Goal: Information Seeking & Learning: Learn about a topic

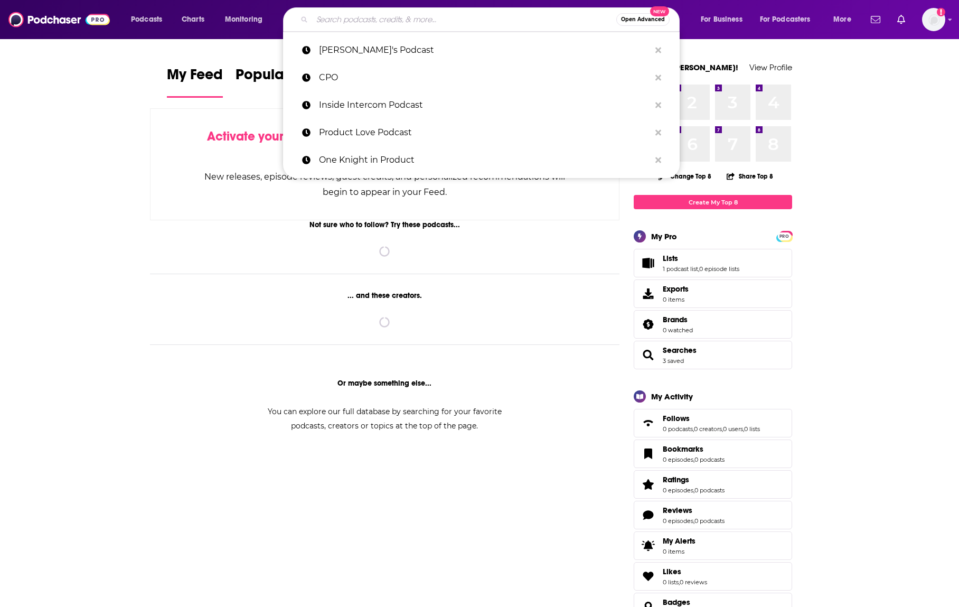
click at [466, 16] on input "Search podcasts, credits, & more..." at bounding box center [464, 19] width 304 height 17
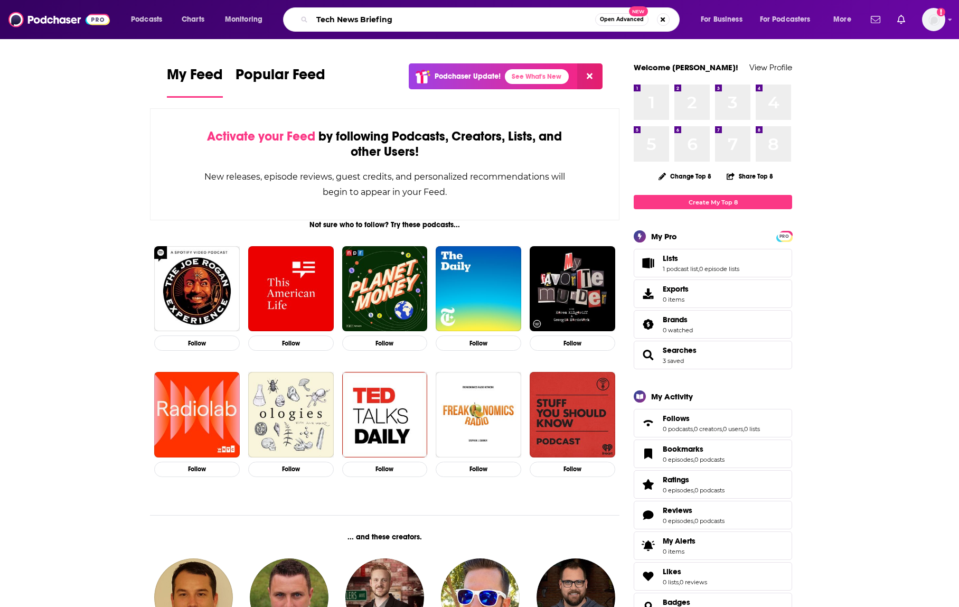
type input "Tech News Briefing"
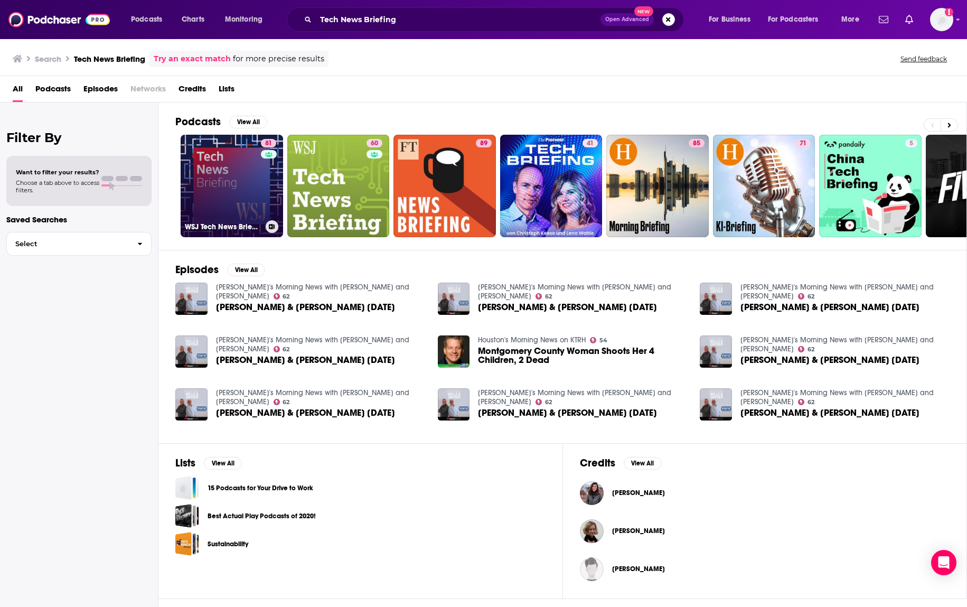
click at [252, 201] on link "81 WSJ Tech News Briefing" at bounding box center [232, 186] width 102 height 102
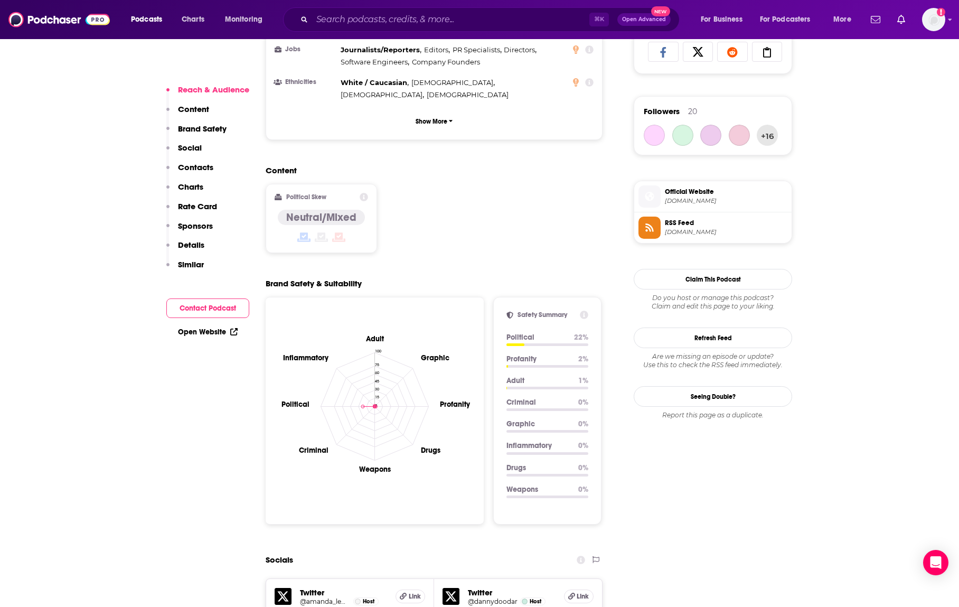
scroll to position [1254, 0]
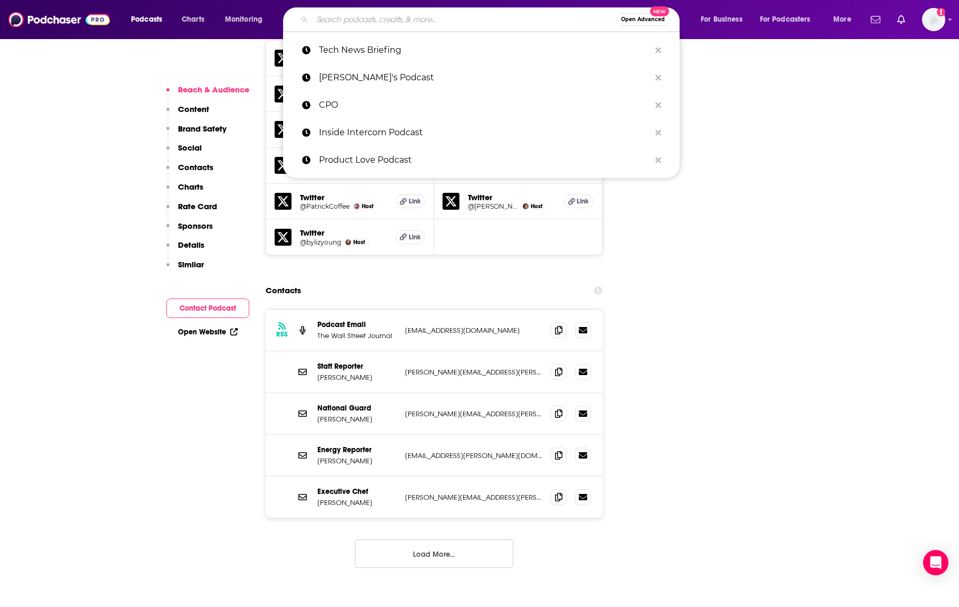
click at [362, 25] on input "Search podcasts, credits, & more..." at bounding box center [464, 19] width 304 height 17
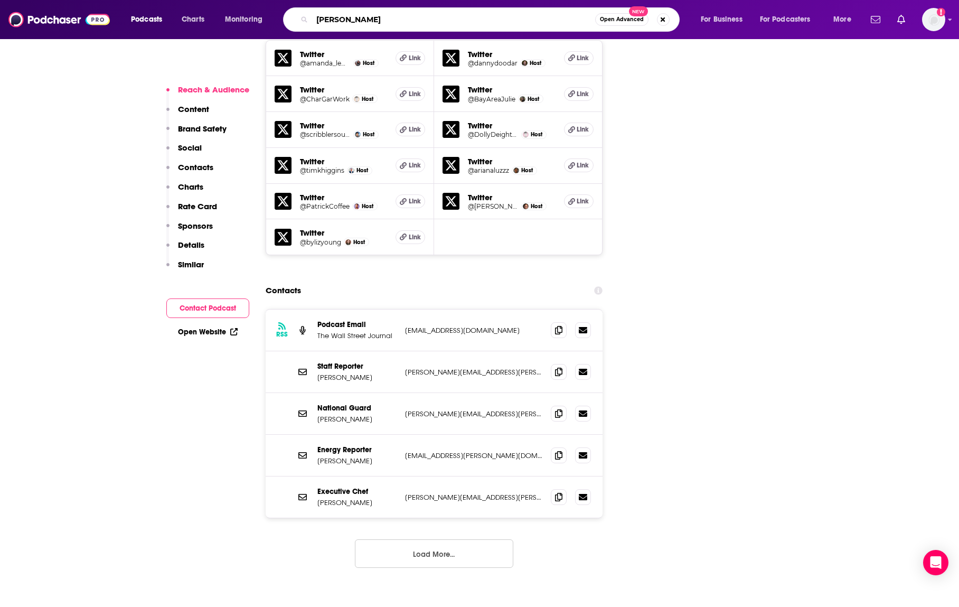
type input "Julie C"
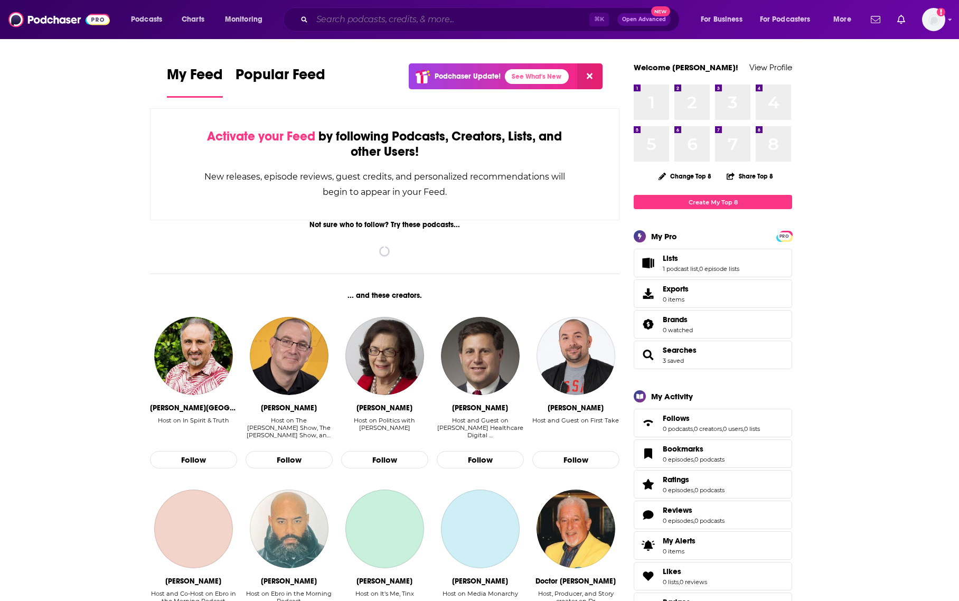
click at [473, 22] on input "Search podcasts, credits, & more..." at bounding box center [450, 19] width 277 height 17
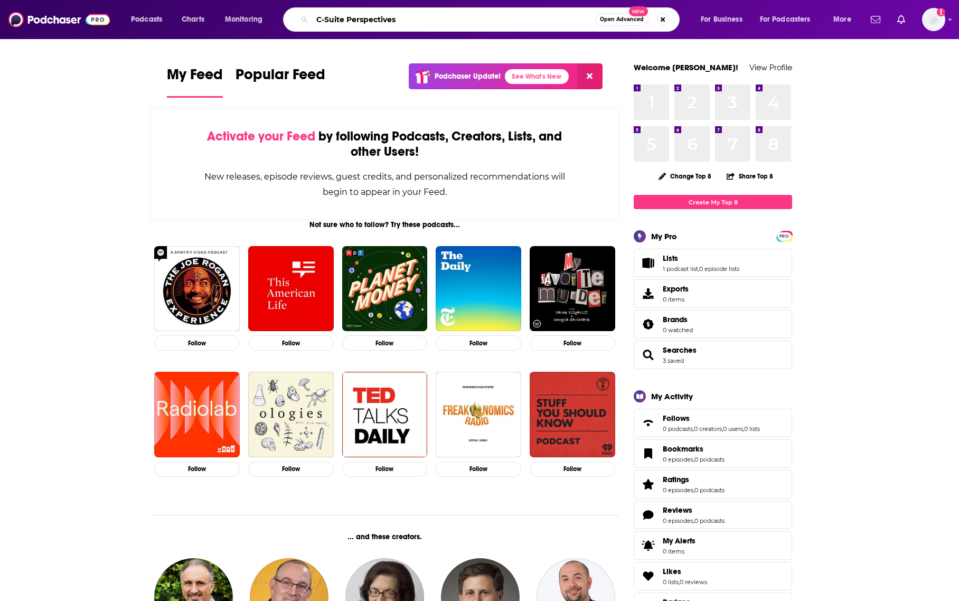
type input "C-Suite Perspectives"
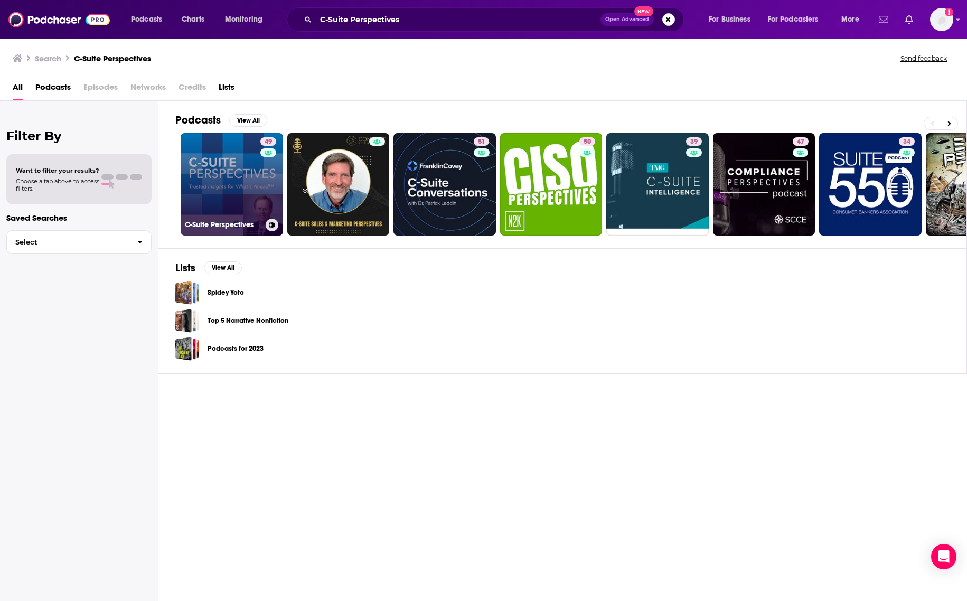
click at [222, 167] on link "49 C-Suite Perspectives" at bounding box center [232, 184] width 102 height 102
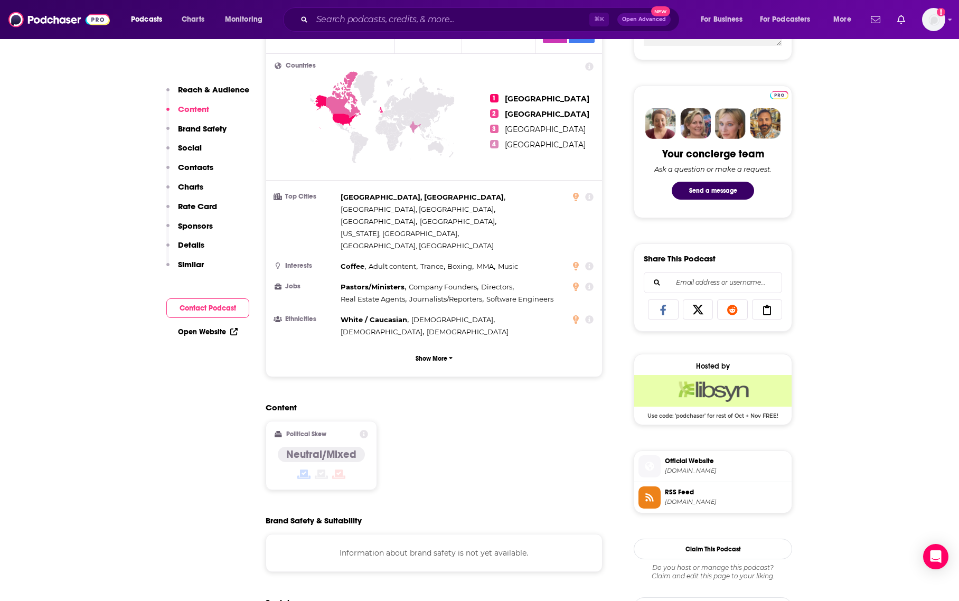
scroll to position [793, 0]
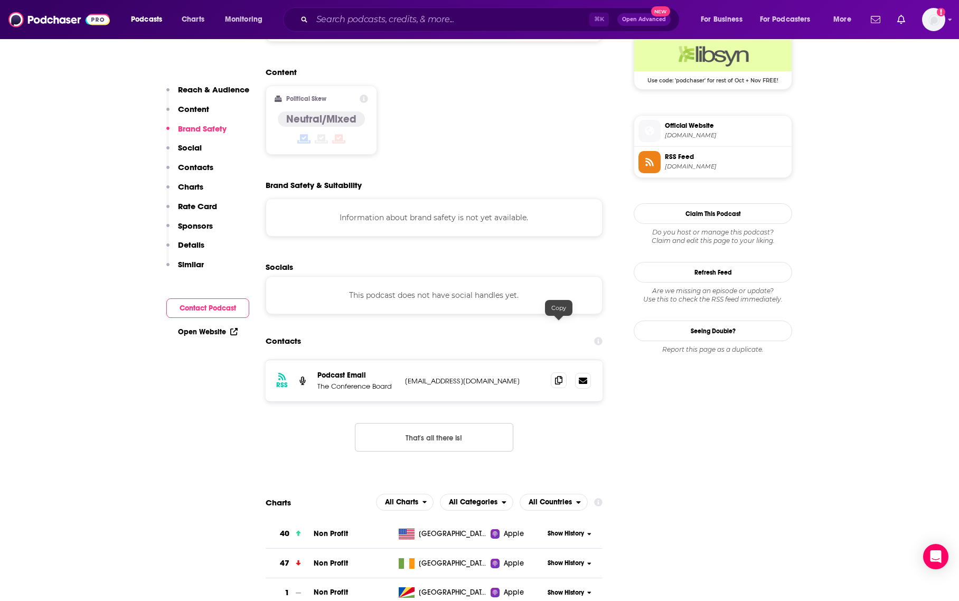
click at [556, 376] on icon at bounding box center [558, 380] width 7 height 8
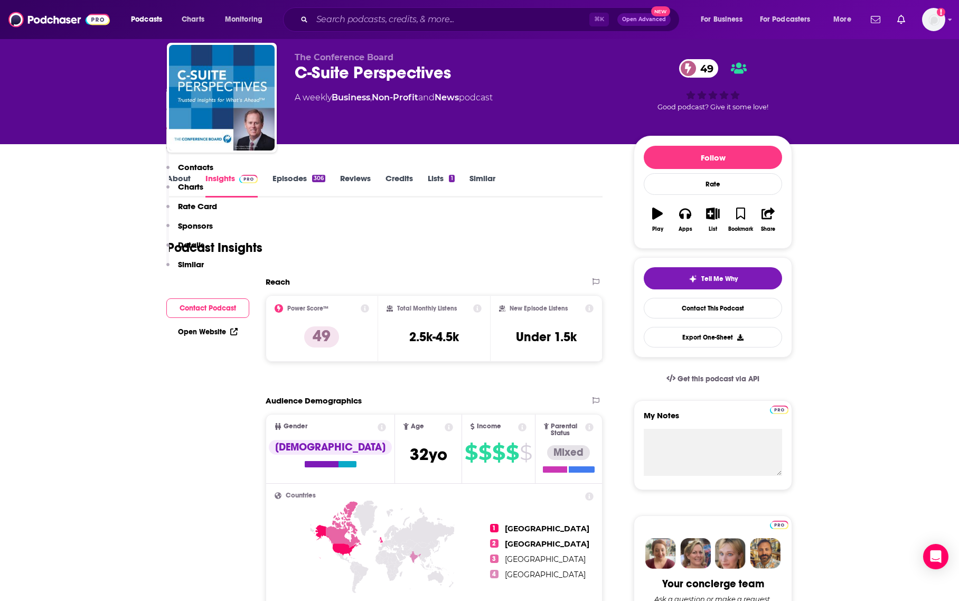
scroll to position [0, 0]
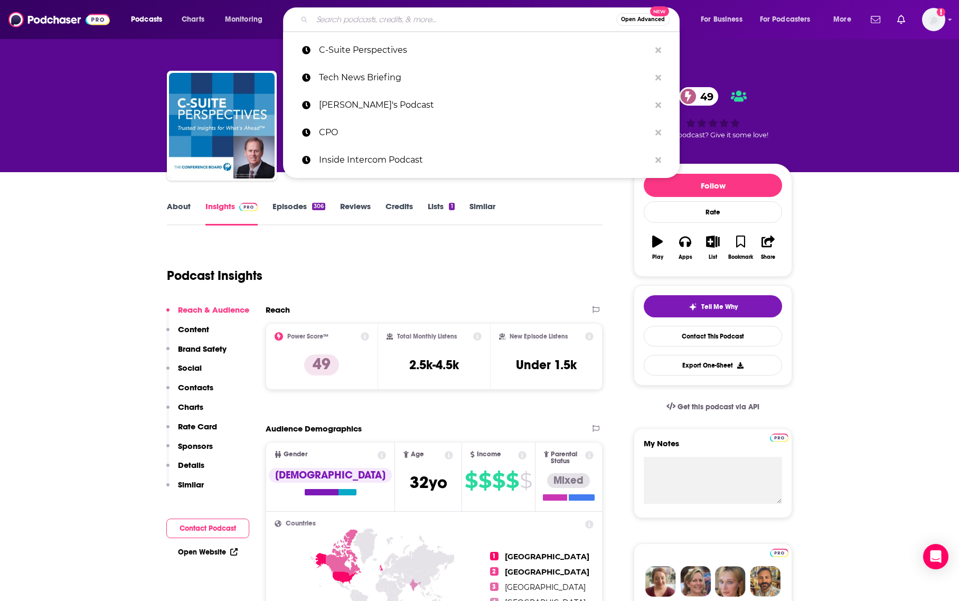
click at [456, 14] on input "Search podcasts, credits, & more..." at bounding box center [464, 19] width 304 height 17
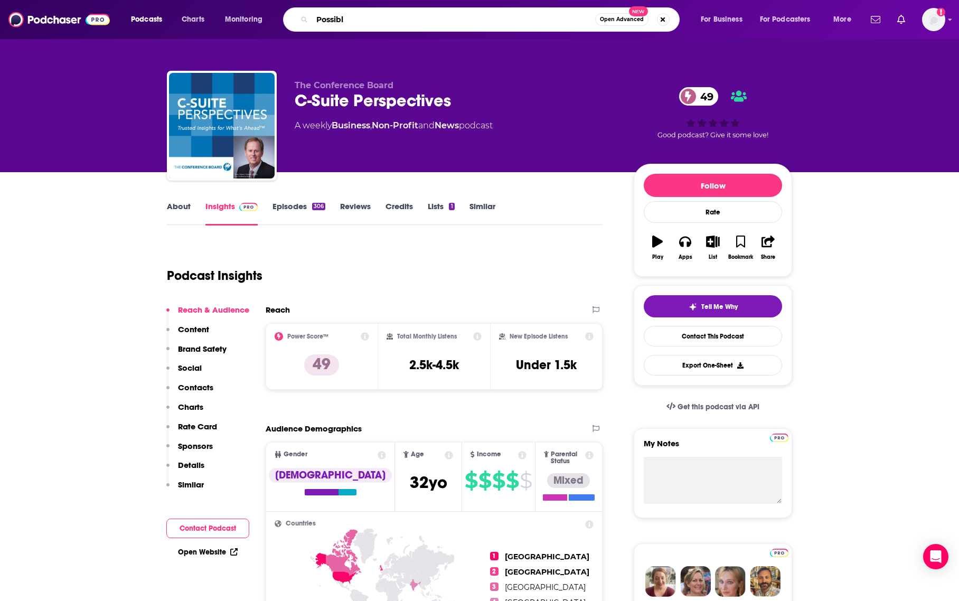
type input "Possible"
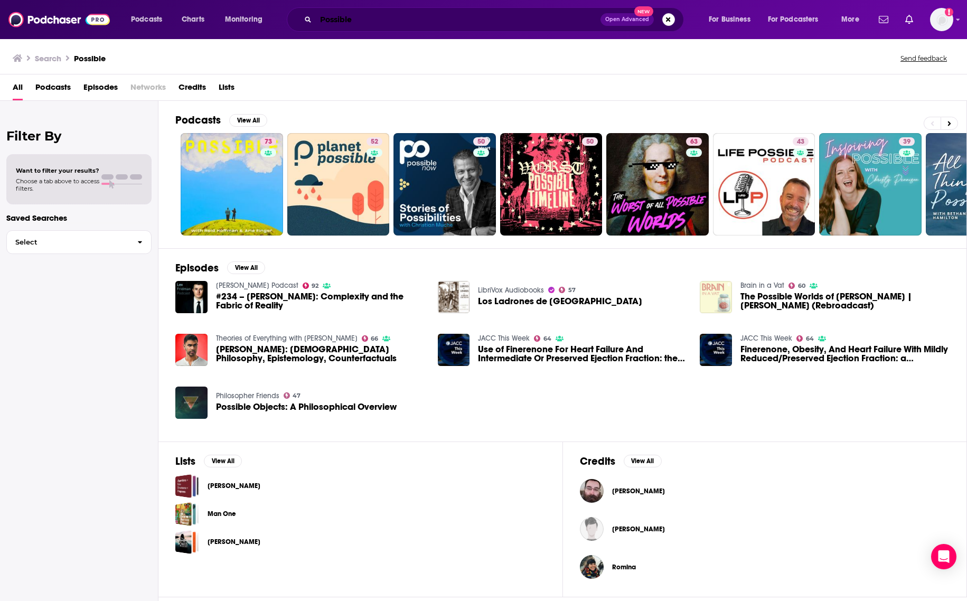
click at [464, 21] on input "Possible" at bounding box center [458, 19] width 285 height 17
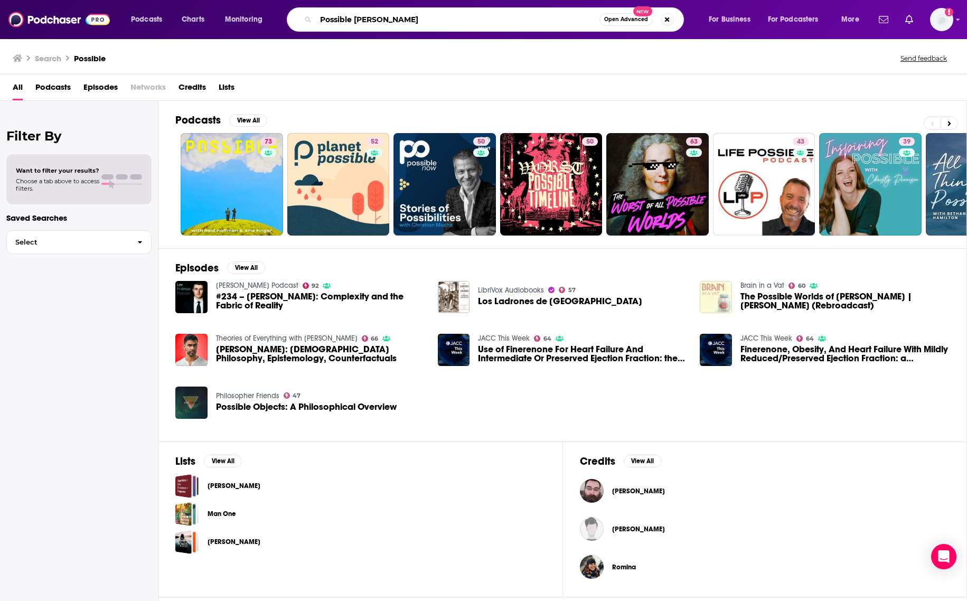
type input "Possible [PERSON_NAME]"
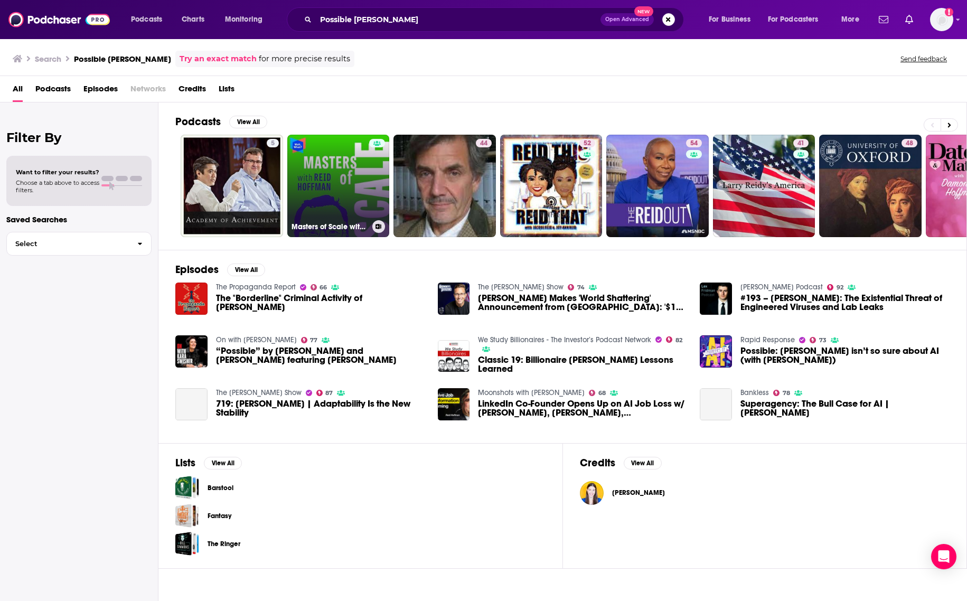
click at [343, 145] on link "Masters of Scale with Reid Hoffman" at bounding box center [338, 186] width 102 height 102
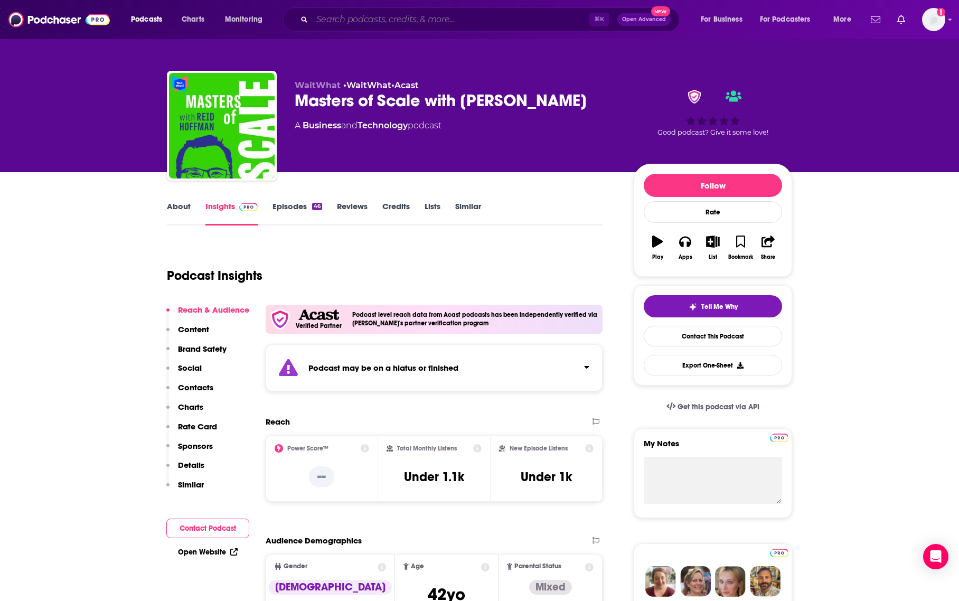
click at [356, 22] on input "Search podcasts, credits, & more..." at bounding box center [450, 19] width 277 height 17
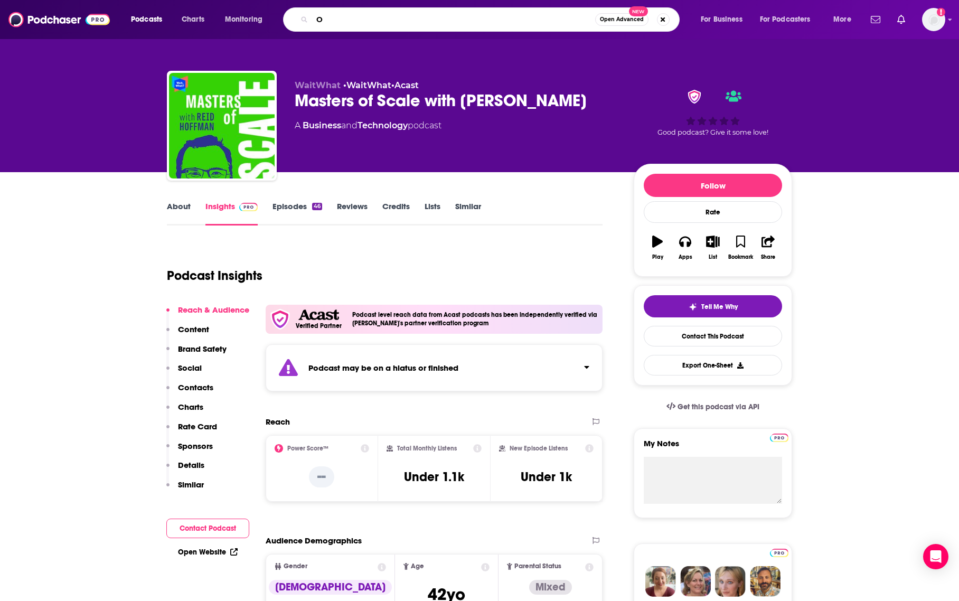
type input "On"
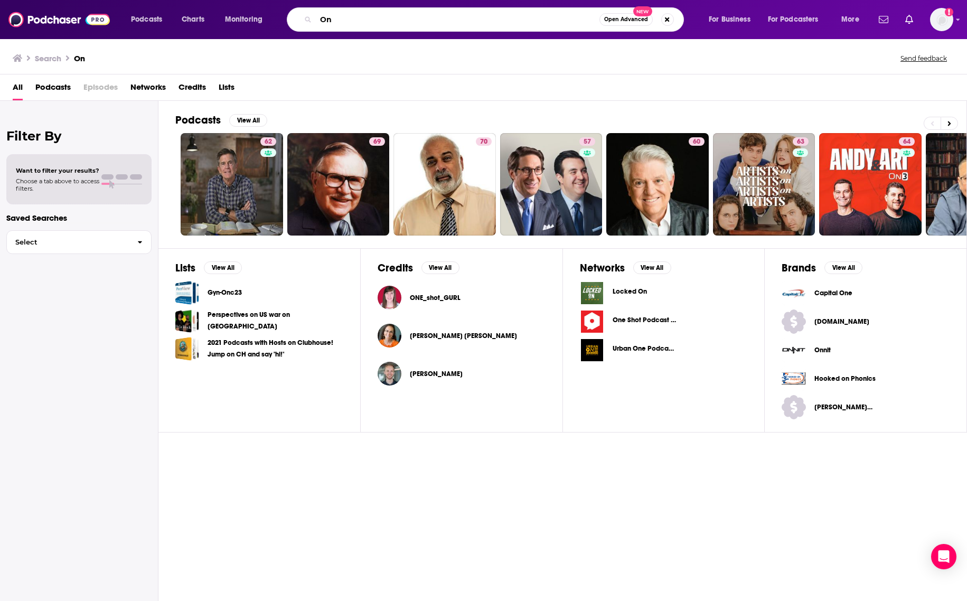
click at [379, 25] on input "On" at bounding box center [458, 19] width 284 height 17
type input "Harvard Business Review"
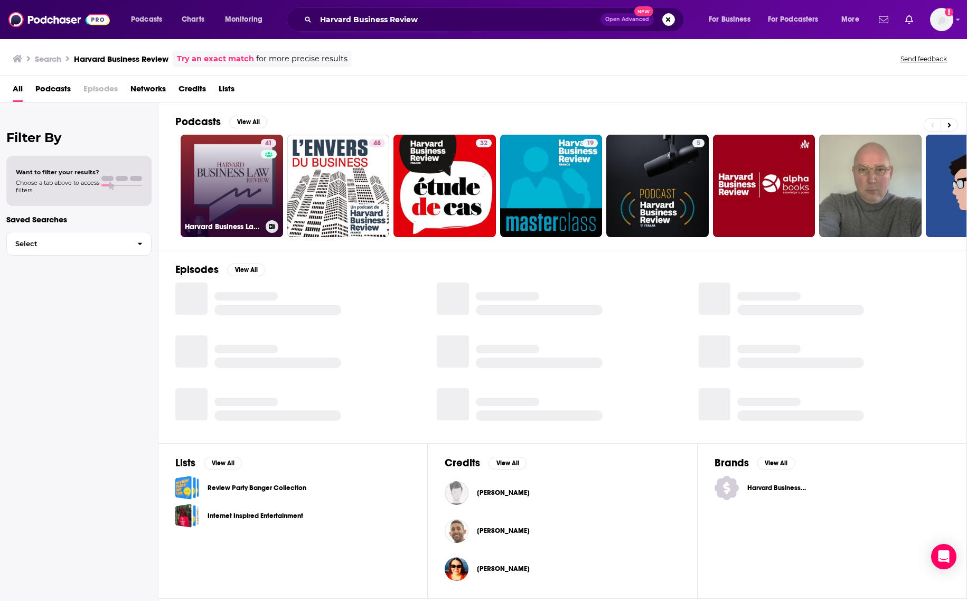
click at [221, 164] on link "41 Harvard Business Law Review" at bounding box center [232, 186] width 102 height 102
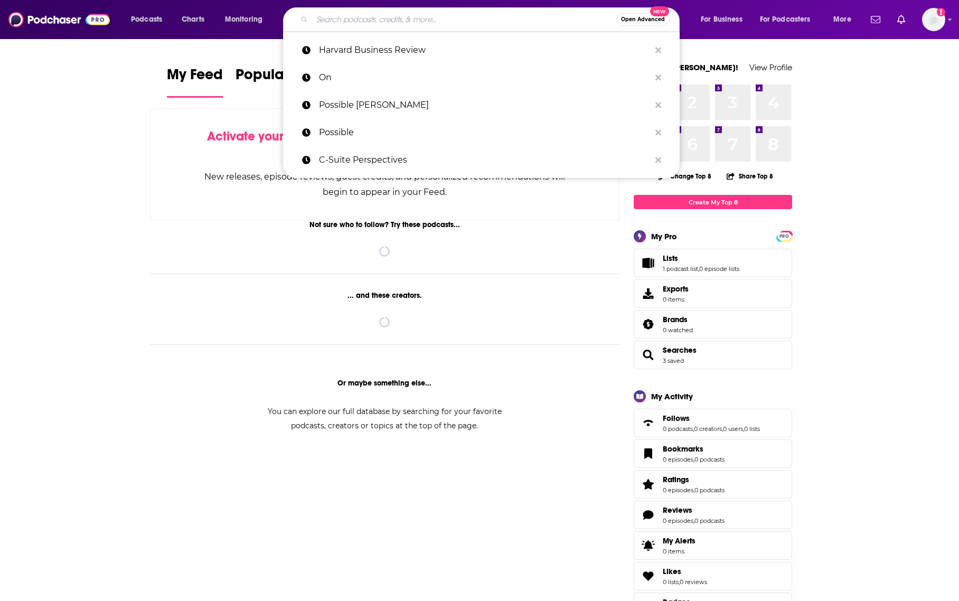
click at [335, 22] on input "Search podcasts, credits, & more..." at bounding box center [464, 19] width 304 height 17
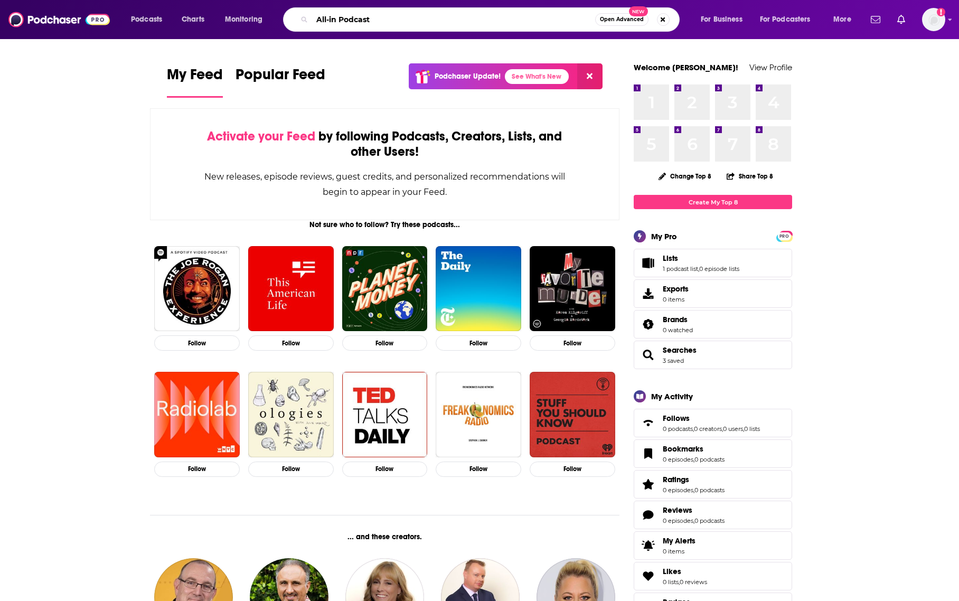
type input "All-in Podcast"
